Goal: Task Accomplishment & Management: Manage account settings

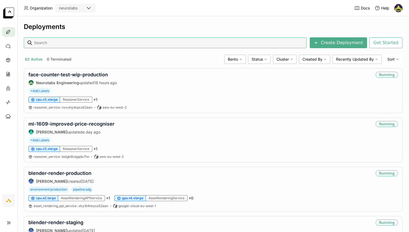
click at [77, 41] on input at bounding box center [169, 42] width 271 height 9
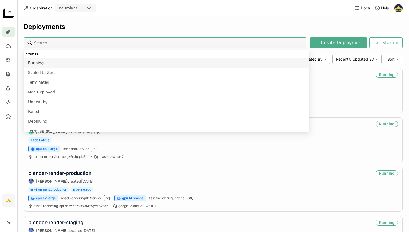
type input "o"
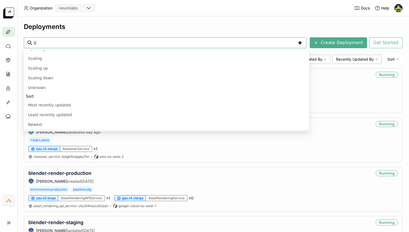
scroll to position [138, 0]
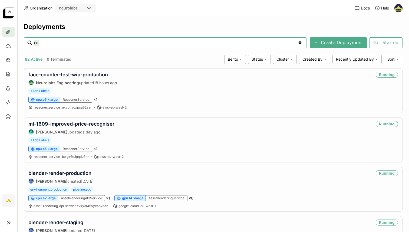
type input "c"
type input "face"
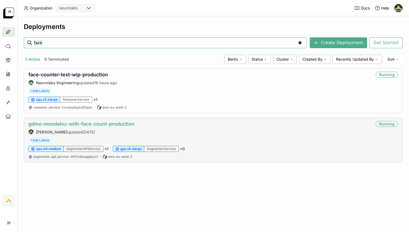
click at [70, 125] on link "gdino-mondalez-with-face-count-production" at bounding box center [81, 124] width 106 height 6
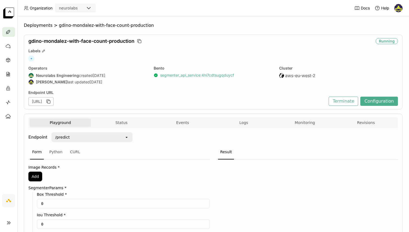
click at [166, 76] on link "segmenter_api_service : 4hi7cdtsugqduycf" at bounding box center [197, 75] width 74 height 5
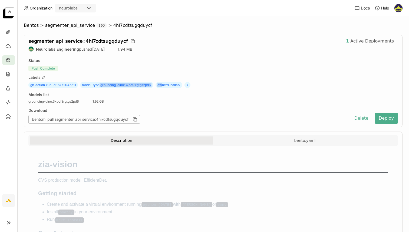
drag, startPoint x: 101, startPoint y: 85, endPoint x: 147, endPoint y: 85, distance: 46.2
click at [163, 83] on div "gh_action_run_id : 16772045511 model_type : grounding-dino:3kpcf3rgtgs2pd6l own…" at bounding box center [212, 85] width 369 height 6
click at [147, 85] on span "model_type : grounding-dino:3kpcf3rgtgs2pd6l" at bounding box center [116, 85] width 73 height 6
drag, startPoint x: 153, startPoint y: 85, endPoint x: 101, endPoint y: 86, distance: 52.2
click at [101, 86] on span "model_type : grounding-dino:3kpcf3rgtgs2pd6l" at bounding box center [116, 85] width 73 height 6
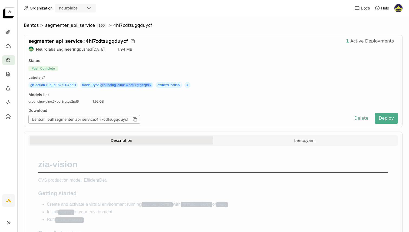
copy span "grounding-dino:3kpcf3rgtgs2pd6l"
click at [153, 85] on span "model_type : grounding-dino:3kpcf3rgtgs2pd6l" at bounding box center [116, 85] width 73 height 6
drag, startPoint x: 154, startPoint y: 85, endPoint x: 102, endPoint y: 85, distance: 51.9
click at [102, 85] on span "model_type : grounding-dino:3kpcf3rgtgs2pd6l" at bounding box center [116, 85] width 73 height 6
copy span "grounding-dino:3kpcf3rgtgs2pd6l"
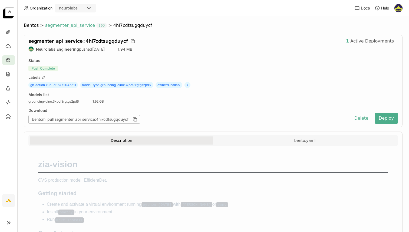
click at [71, 26] on span "segmenter_api_service" at bounding box center [70, 25] width 50 height 5
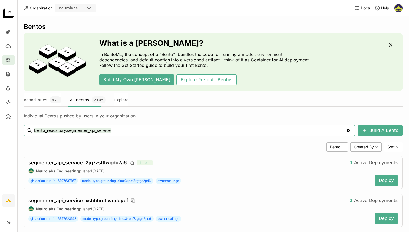
scroll to position [34, 0]
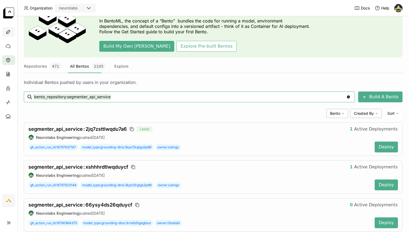
click at [6, 32] on icon at bounding box center [8, 32] width 4 height 4
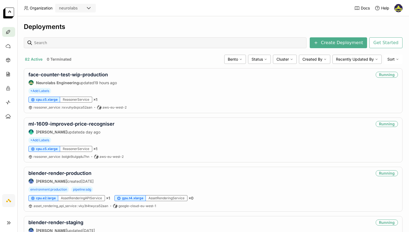
click at [236, 26] on div "Deployments" at bounding box center [213, 27] width 379 height 8
click at [102, 72] on link "face-counter-test-wip-production" at bounding box center [68, 75] width 80 height 6
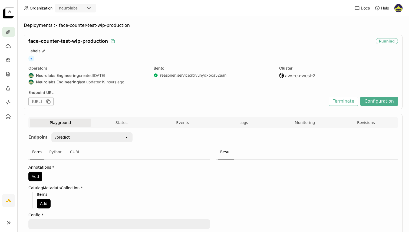
click at [113, 40] on icon "button" at bounding box center [113, 41] width 3 height 3
click at [39, 25] on span "Deployments" at bounding box center [38, 25] width 29 height 5
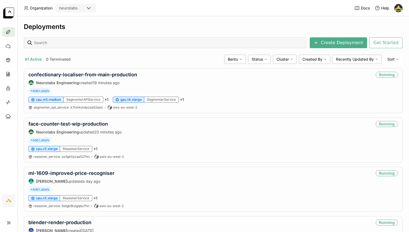
click at [132, 16] on header "Organization neurolabs Docs Help" at bounding box center [204, 8] width 409 height 16
click at [73, 122] on link "face-counter-test-wip-production" at bounding box center [68, 124] width 80 height 6
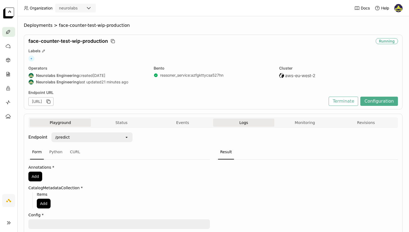
click at [246, 125] on button "Logs" at bounding box center [243, 122] width 61 height 8
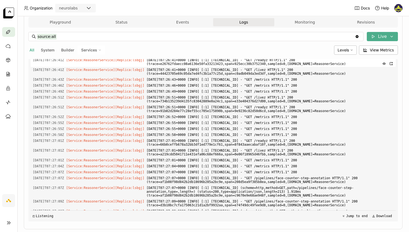
scroll to position [251, 0]
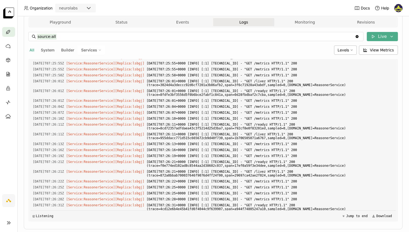
click at [99, 50] on icon at bounding box center [100, 50] width 2 height 1
click at [200, 55] on div "source:all source:all Clear value Live All System Builder Services ReasonerServ…" at bounding box center [212, 126] width 369 height 189
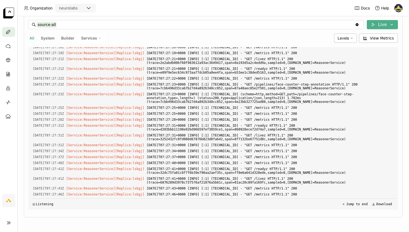
scroll to position [567, 0]
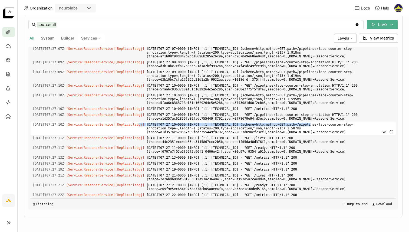
drag, startPoint x: 318, startPoint y: 125, endPoint x: 147, endPoint y: 123, distance: 171.2
click at [147, 123] on div "2025-08-13T07:27:10Z [Service:ReasonerService] [Replica: lsbgj ] 2025-08-13T07:…" at bounding box center [213, 128] width 365 height 14
click at [229, 124] on span "2025-08-13T07:27:10+0000 [INFO] [:1] 172.31.26.231:45960 (scheme=http,method=GE…" at bounding box center [270, 128] width 247 height 14
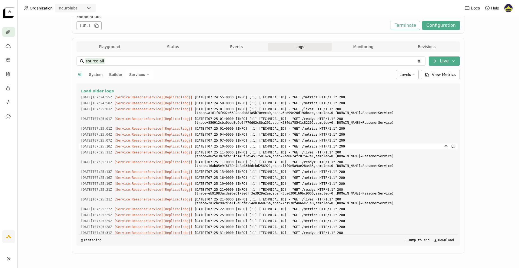
scroll to position [0, 0]
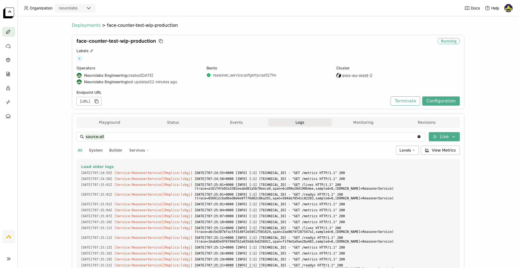
click at [91, 23] on span "Deployments" at bounding box center [86, 25] width 29 height 5
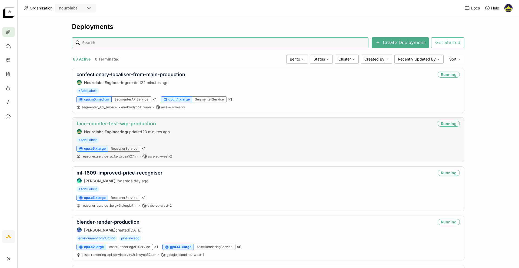
click at [135, 123] on link "face-counter-test-wip-production" at bounding box center [117, 124] width 80 height 6
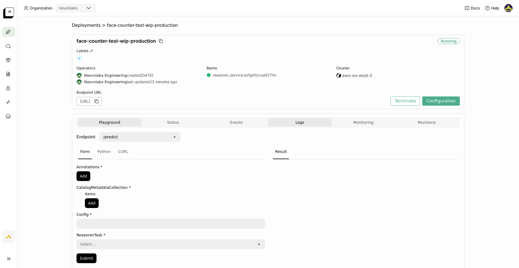
click at [301, 123] on button "Logs" at bounding box center [300, 122] width 64 height 8
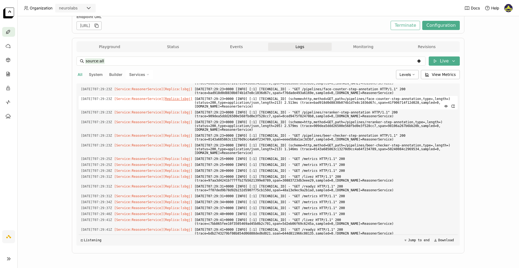
scroll to position [555, 0]
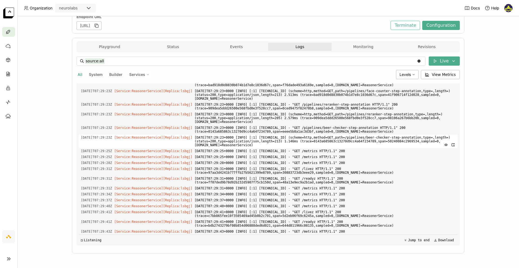
drag, startPoint x: 406, startPoint y: 148, endPoint x: 215, endPoint y: 141, distance: 191.3
click at [215, 141] on span "2025-08-13T07:29:23+0000 [INFO] [:1] 172.31.15.16:54988 (scheme=http,method=GET…" at bounding box center [325, 142] width 261 height 14
click at [296, 141] on span "2025-08-13T07:29:23+0000 [INFO] [:1] 172.31.15.16:54988 (scheme=http,method=GET…" at bounding box center [325, 142] width 261 height 14
click at [255, 142] on span "2025-08-13T07:29:23+0000 [INFO] [:1] 172.31.15.16:54988 (scheme=http,method=GET…" at bounding box center [325, 142] width 261 height 14
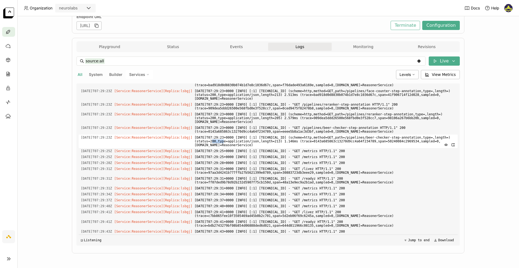
click at [255, 142] on span "2025-08-13T07:29:23+0000 [INFO] [:1] 172.31.15.16:54988 (scheme=http,method=GET…" at bounding box center [325, 142] width 261 height 14
drag, startPoint x: 312, startPoint y: 138, endPoint x: 341, endPoint y: 139, distance: 28.4
click at [341, 139] on span "2025-08-13T07:29:23+0000 [INFO] [:1] 172.31.15.16:54988 (scheme=http,method=GET…" at bounding box center [325, 142] width 261 height 14
click at [226, 143] on span "2025-08-13T07:29:23+0000 [INFO] [:1] 172.31.15.16:54988 (scheme=http,method=GET…" at bounding box center [325, 142] width 261 height 14
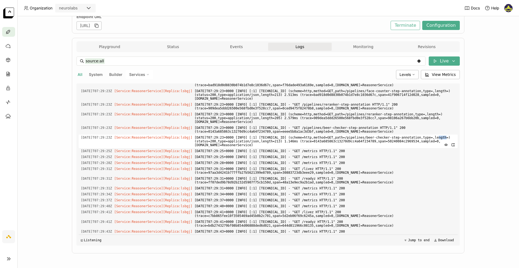
scroll to position [554, 0]
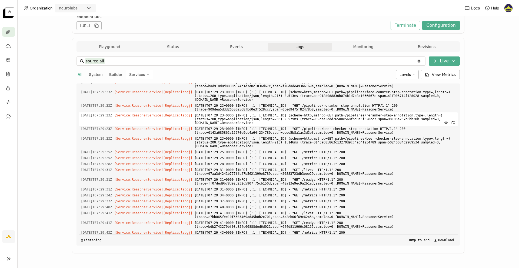
click at [336, 117] on span "2025-08-13T07:29:23+0000 [INFO] [:1] 172.31.26.231:45762 (scheme=http,method=GE…" at bounding box center [325, 120] width 261 height 14
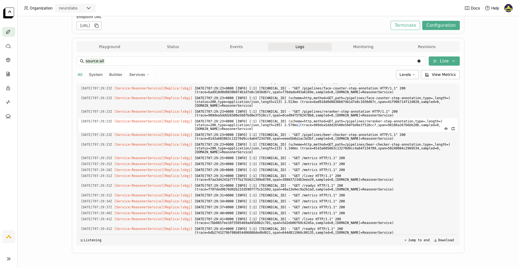
scroll to position [543, 0]
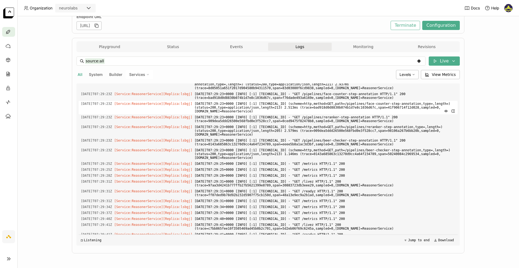
drag, startPoint x: 250, startPoint y: 107, endPoint x: 348, endPoint y: 112, distance: 98.0
click at [348, 112] on span "2025-08-13T07:29:23+0000 [INFO] [:1] 172.31.26.231:45778 (scheme=http,method=GE…" at bounding box center [325, 108] width 261 height 14
drag, startPoint x: 382, startPoint y: 112, endPoint x: 140, endPoint y: 108, distance: 241.8
click at [140, 108] on div "2025-08-13T07:29:23Z [Service:ReasonerService] [Replica: lsbgj ] 2025-08-13T07:…" at bounding box center [268, 108] width 379 height 14
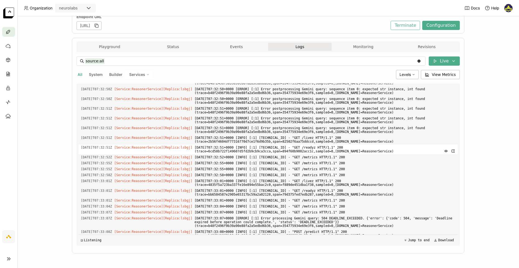
scroll to position [2145, 0]
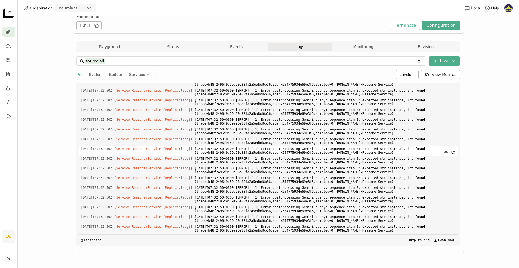
click at [389, 153] on span "2025-08-13T07:32:50+0000 [ERROR] [:1] Error postprocessing Gemini query: sequen…" at bounding box center [325, 151] width 261 height 10
drag, startPoint x: 275, startPoint y: 152, endPoint x: 371, endPoint y: 151, distance: 96.3
click at [371, 151] on span "2025-08-13T07:32:50+0000 [ERROR] [:1] Error postprocessing Gemini query: sequen…" at bounding box center [325, 151] width 261 height 10
drag, startPoint x: 402, startPoint y: 146, endPoint x: 311, endPoint y: 142, distance: 91.2
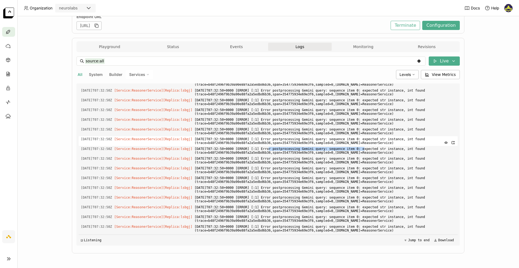
click at [311, 142] on span "2025-08-13T07:32:50+0000 [ERROR] [:1] Error postprocessing Gemini query: sequen…" at bounding box center [325, 141] width 261 height 10
click at [323, 146] on span "2025-08-13T07:32:50+0000 [ERROR] [:1] Error postprocessing Gemini query: sequen…" at bounding box center [325, 141] width 261 height 10
drag, startPoint x: 274, startPoint y: 143, endPoint x: 416, endPoint y: 147, distance: 142.3
click at [409, 146] on span "2025-08-13T07:32:50+0000 [ERROR] [:1] Error postprocessing Gemini query: sequen…" at bounding box center [325, 141] width 261 height 10
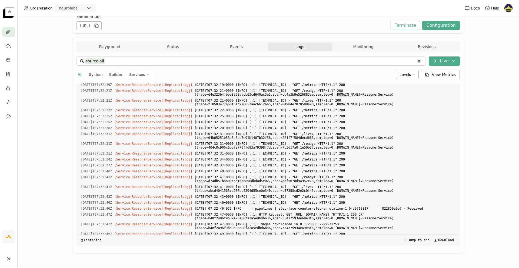
scroll to position [1414, 0]
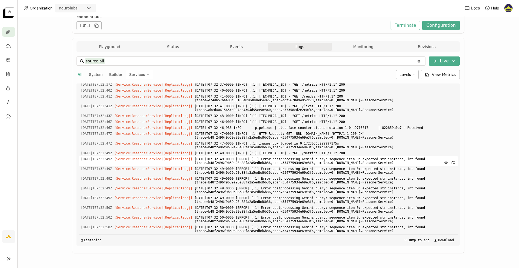
drag, startPoint x: 399, startPoint y: 168, endPoint x: 368, endPoint y: 168, distance: 31.4
click at [368, 166] on span "2025-08-13T07:32:49+0000 [ERROR] [:1] Error postprocessing Gemini query: sequen…" at bounding box center [325, 161] width 261 height 10
drag, startPoint x: 343, startPoint y: 172, endPoint x: 355, endPoint y: 172, distance: 12.2
click at [355, 173] on span "2025-08-13T07:32:49+0000 [ERROR] [:1] Error postprocessing Gemini query: sequen…" at bounding box center [325, 171] width 261 height 10
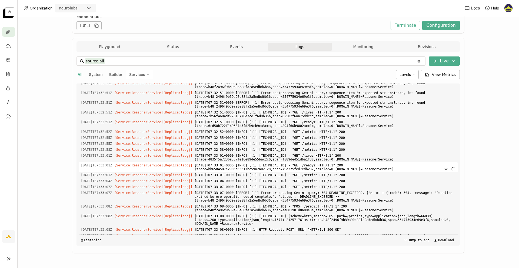
scroll to position [2368, 0]
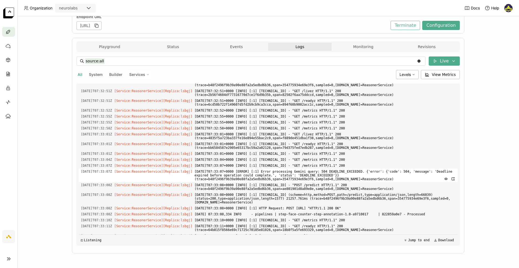
click at [365, 176] on span "2025-08-13T07:33:07+0000 [ERROR] [:1] Error processing Gemini query: 504 DEADLI…" at bounding box center [325, 176] width 261 height 14
click at [392, 176] on span "2025-08-13T07:33:07+0000 [ERROR] [:1] Error processing Gemini query: 504 DEADLI…" at bounding box center [325, 176] width 261 height 14
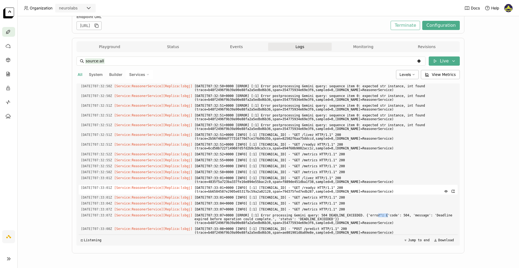
scroll to position [2321, 0]
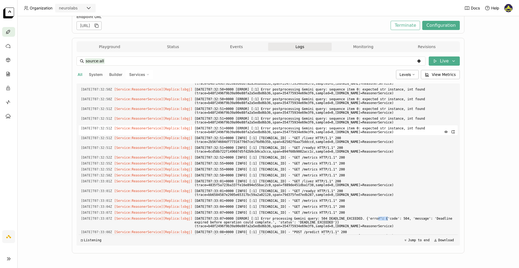
drag, startPoint x: 421, startPoint y: 137, endPoint x: 323, endPoint y: 137, distance: 97.9
click at [323, 135] on span "2025-08-13T07:32:51+0000 [ERROR] [:1] Error postprocessing Gemini query: sequen…" at bounding box center [325, 130] width 261 height 10
click at [320, 135] on span "2025-08-13T07:32:51+0000 [ERROR] [:1] Error postprocessing Gemini query: sequen…" at bounding box center [325, 130] width 261 height 10
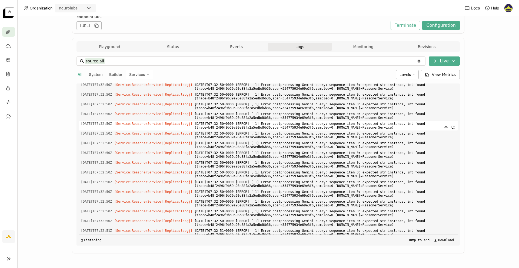
scroll to position [2178, 0]
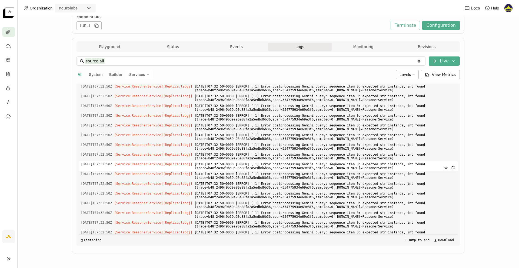
click at [385, 167] on span "2025-08-13T07:32:50+0000 [ERROR] [:1] Error postprocessing Gemini query: sequen…" at bounding box center [325, 166] width 261 height 10
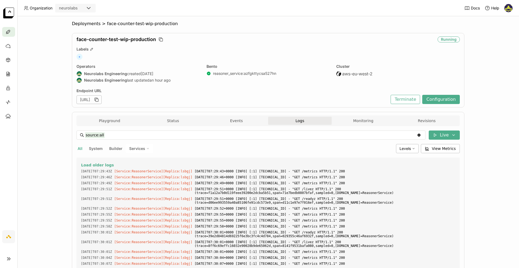
scroll to position [0, 0]
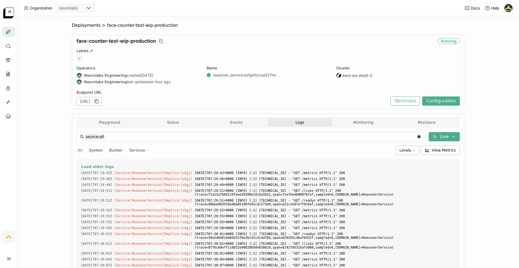
click at [159, 39] on icon "button" at bounding box center [160, 40] width 5 height 5
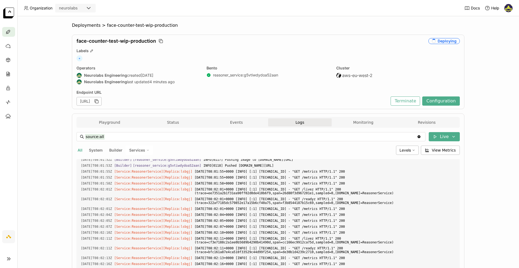
scroll to position [4382, 0]
click at [64, 95] on div "Deployments > face-counter-test-wip-production face-counter-test-wip-production…" at bounding box center [268, 142] width 502 height 252
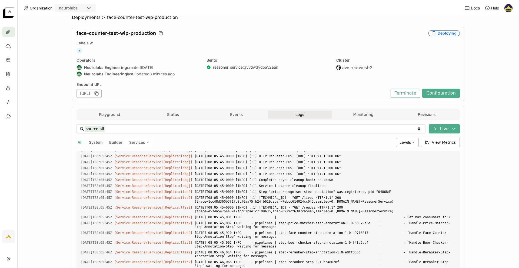
scroll to position [0, 0]
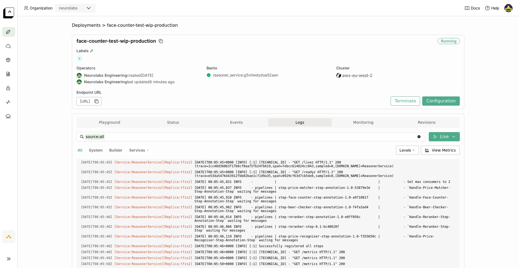
scroll to position [616, 0]
click at [44, 163] on div "Deployments > face-counter-test-wip-production face-counter-test-wip-production…" at bounding box center [268, 142] width 502 height 252
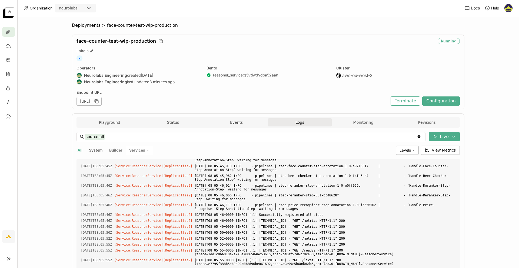
scroll to position [647, 0]
click at [42, 52] on div "Deployments > face-counter-test-wip-production face-counter-test-wip-production…" at bounding box center [268, 142] width 502 height 252
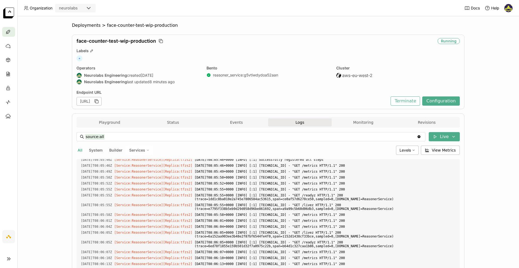
scroll to position [702, 0]
click at [48, 113] on div "Deployments > face-counter-test-wip-production face-counter-test-wip-production…" at bounding box center [268, 142] width 502 height 252
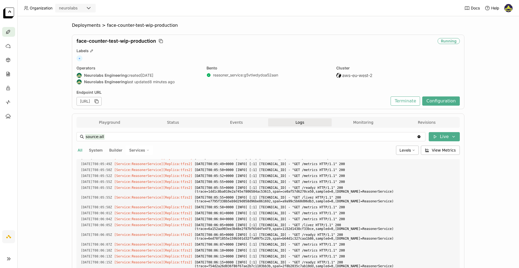
scroll to position [728, 0]
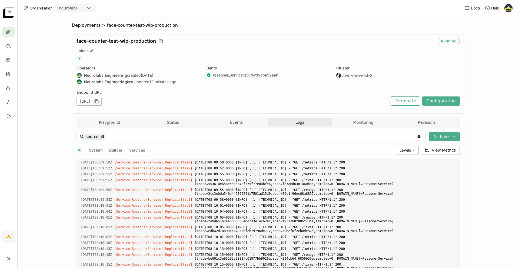
scroll to position [2064, 0]
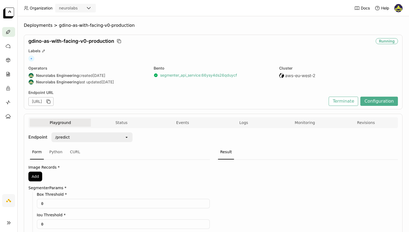
click at [192, 75] on link "segmenter_api_service : 66ysy4ds26qduycf" at bounding box center [198, 75] width 77 height 5
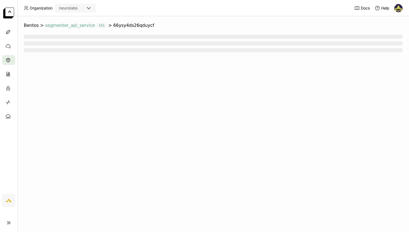
click at [59, 27] on span "segmenter_api_service" at bounding box center [70, 25] width 50 height 5
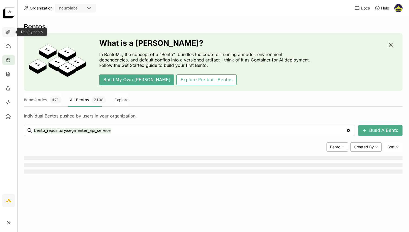
click at [5, 29] on icon at bounding box center [7, 31] width 5 height 5
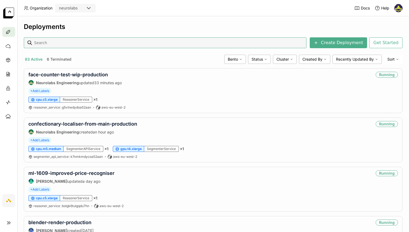
click at [82, 45] on input at bounding box center [169, 42] width 271 height 9
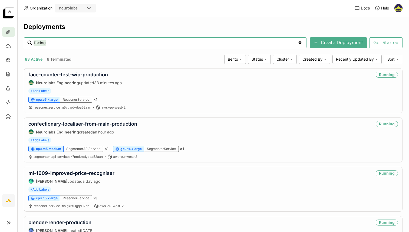
type input "facing"
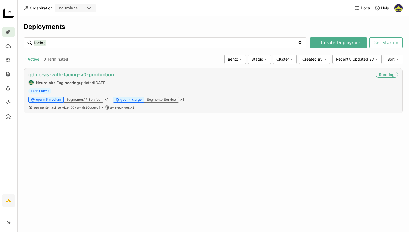
click at [83, 75] on link "gdino-as-with-facing-v0-production" at bounding box center [71, 75] width 86 height 6
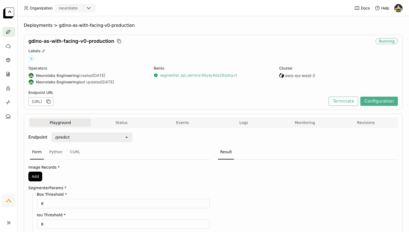
click at [195, 75] on link "segmenter_api_service : 66ysy4ds26qduycf" at bounding box center [198, 75] width 77 height 5
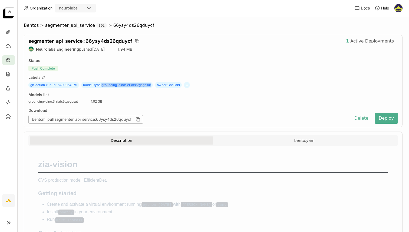
drag, startPoint x: 153, startPoint y: 85, endPoint x: 103, endPoint y: 87, distance: 50.0
click at [103, 87] on span "model_type : grounding-dino:3rriafs5tgegbsut" at bounding box center [117, 85] width 72 height 6
copy span "grounding-dino:3rriafs5tgegbsut"
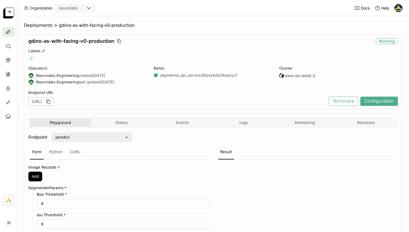
click at [6, 32] on icon at bounding box center [7, 31] width 5 height 5
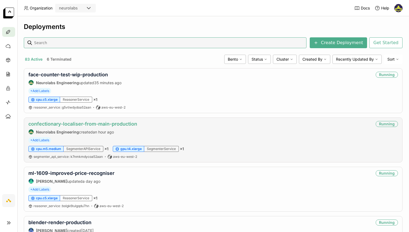
click at [93, 125] on link "confectionary-localiser-from-main-production" at bounding box center [82, 124] width 109 height 6
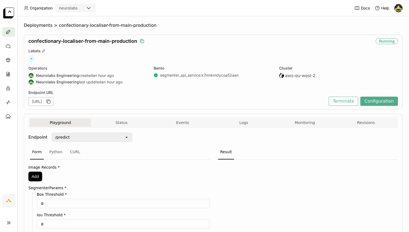
click at [143, 41] on icon "button" at bounding box center [141, 40] width 5 height 5
click at [45, 27] on span "Deployments" at bounding box center [38, 25] width 29 height 5
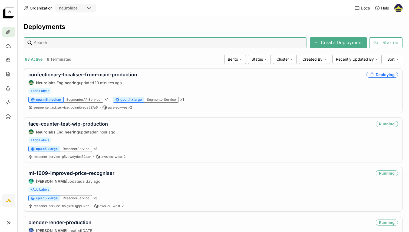
click at [117, 25] on div "Deployments" at bounding box center [213, 27] width 379 height 8
click at [95, 75] on link "confectionary-localiser-from-main-production" at bounding box center [82, 75] width 109 height 6
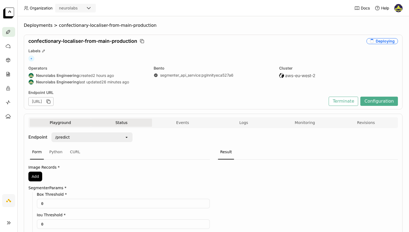
click at [122, 126] on button "Status" at bounding box center [121, 122] width 61 height 8
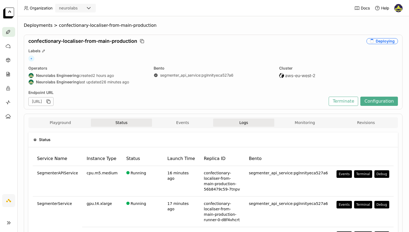
click at [241, 118] on button "Logs" at bounding box center [243, 122] width 61 height 8
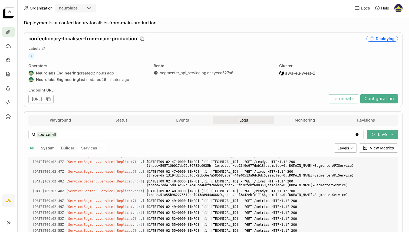
scroll to position [621, 0]
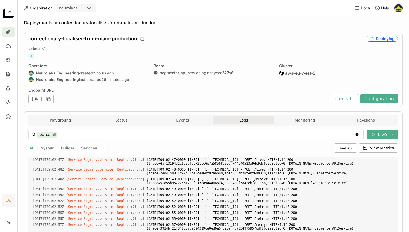
click at [102, 149] on div "Services" at bounding box center [91, 147] width 27 height 9
click at [88, 171] on div "SegmenterService" at bounding box center [72, 174] width 58 height 6
type input "source:service service:SegmenterService"
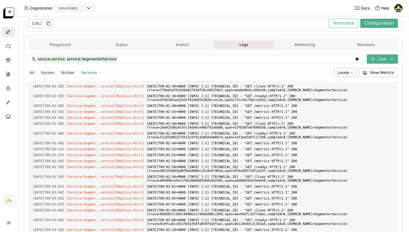
scroll to position [0, 0]
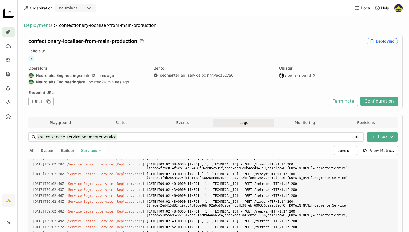
click at [44, 24] on span "Deployments" at bounding box center [38, 25] width 29 height 5
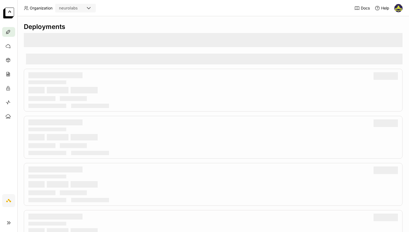
click at [213, 28] on div "Deployments" at bounding box center [213, 27] width 379 height 8
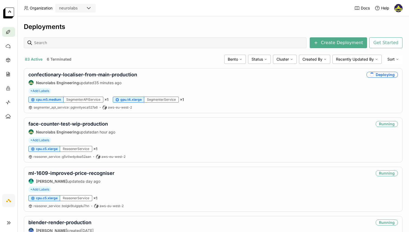
click at [149, 28] on div "Deployments" at bounding box center [213, 27] width 379 height 8
click at [94, 45] on input at bounding box center [169, 42] width 271 height 9
type input "facing"
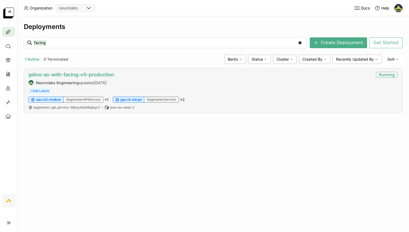
click at [70, 75] on link "gdino-as-with-facing-v0-production" at bounding box center [71, 75] width 86 height 6
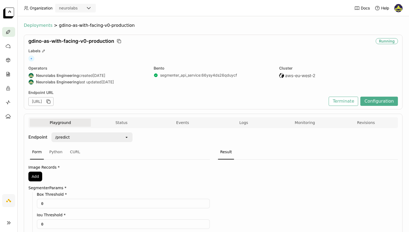
click at [35, 26] on span "Deployments" at bounding box center [38, 25] width 29 height 5
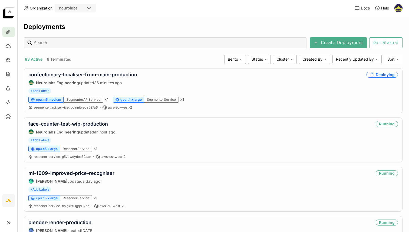
drag, startPoint x: 139, startPoint y: 30, endPoint x: 136, endPoint y: 34, distance: 4.9
click at [82, 71] on div "confectionary-localiser-from-main-production Neurolabs Engineering updated 36 m…" at bounding box center [213, 90] width 379 height 45
click at [82, 76] on link "confectionary-localiser-from-main-production" at bounding box center [82, 75] width 109 height 6
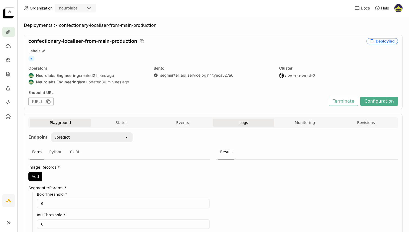
click at [243, 125] on button "Logs" at bounding box center [243, 122] width 61 height 8
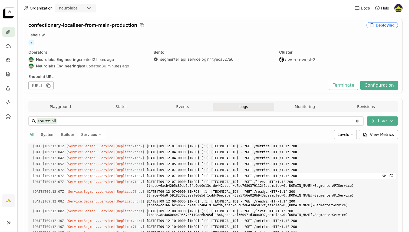
scroll to position [48, 0]
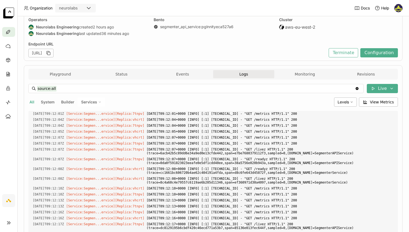
click at [68, 104] on button "Builder" at bounding box center [67, 101] width 15 height 7
type input "source:builder"
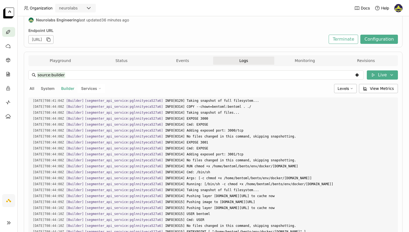
scroll to position [0, 0]
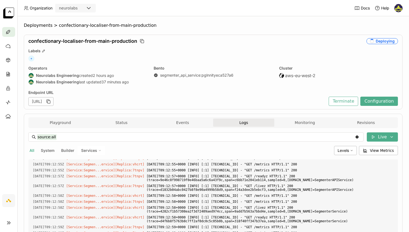
click at [116, 64] on div "confectionary-localiser-from-main-production Deploying Labels + Operators Neuro…" at bounding box center [213, 72] width 379 height 75
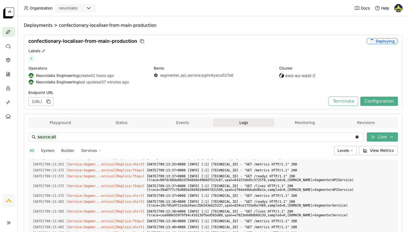
scroll to position [937, 0]
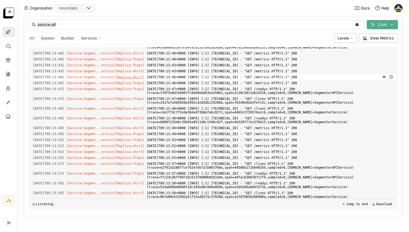
scroll to position [571, 0]
click at [98, 36] on div "Services" at bounding box center [91, 38] width 27 height 9
click at [95, 64] on div "SegmenterService" at bounding box center [72, 64] width 58 height 6
type input "source:service service:SegmenterService"
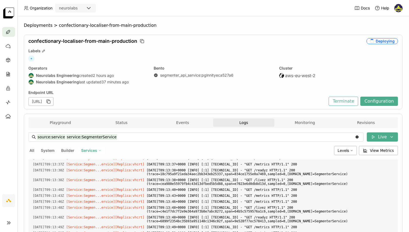
scroll to position [597, 0]
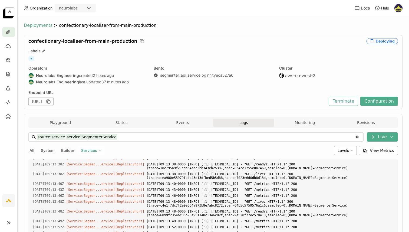
click at [43, 25] on span "Deployments" at bounding box center [38, 25] width 29 height 5
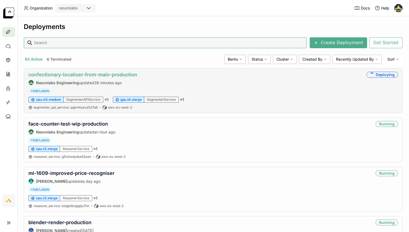
click at [105, 76] on link "confectionary-localiser-from-main-production" at bounding box center [82, 75] width 109 height 6
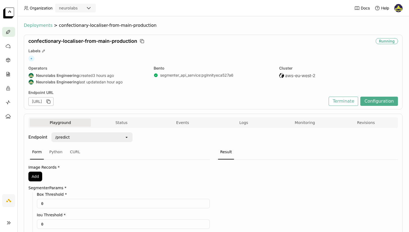
click at [35, 25] on span "Deployments" at bounding box center [38, 25] width 29 height 5
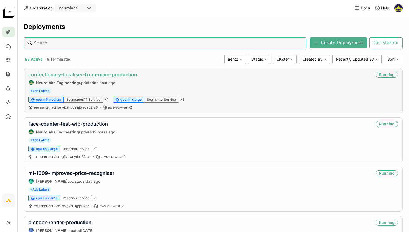
click at [91, 72] on link "confectionary-localiser-from-main-production" at bounding box center [82, 75] width 109 height 6
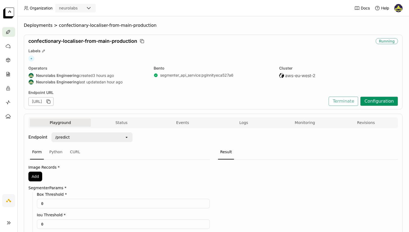
click at [375, 98] on button "Configuration" at bounding box center [379, 101] width 38 height 9
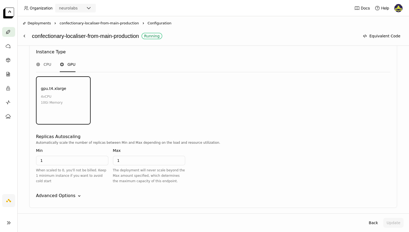
scroll to position [686, 0]
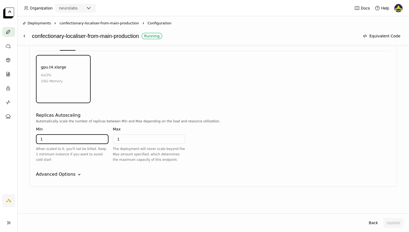
drag, startPoint x: 42, startPoint y: 137, endPoint x: 38, endPoint y: 139, distance: 4.8
click at [38, 139] on input "1" at bounding box center [72, 139] width 71 height 9
type input "0"
click at [267, 105] on div "Instance Type CPU GPU gpu.t4.xlarge 4 vCPU 10Gi Memory" at bounding box center [213, 66] width 354 height 82
click at [389, 219] on button "Update" at bounding box center [393, 223] width 20 height 10
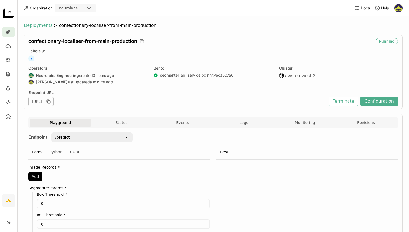
click at [37, 25] on span "Deployments" at bounding box center [38, 25] width 29 height 5
